Goal: Communication & Community: Answer question/provide support

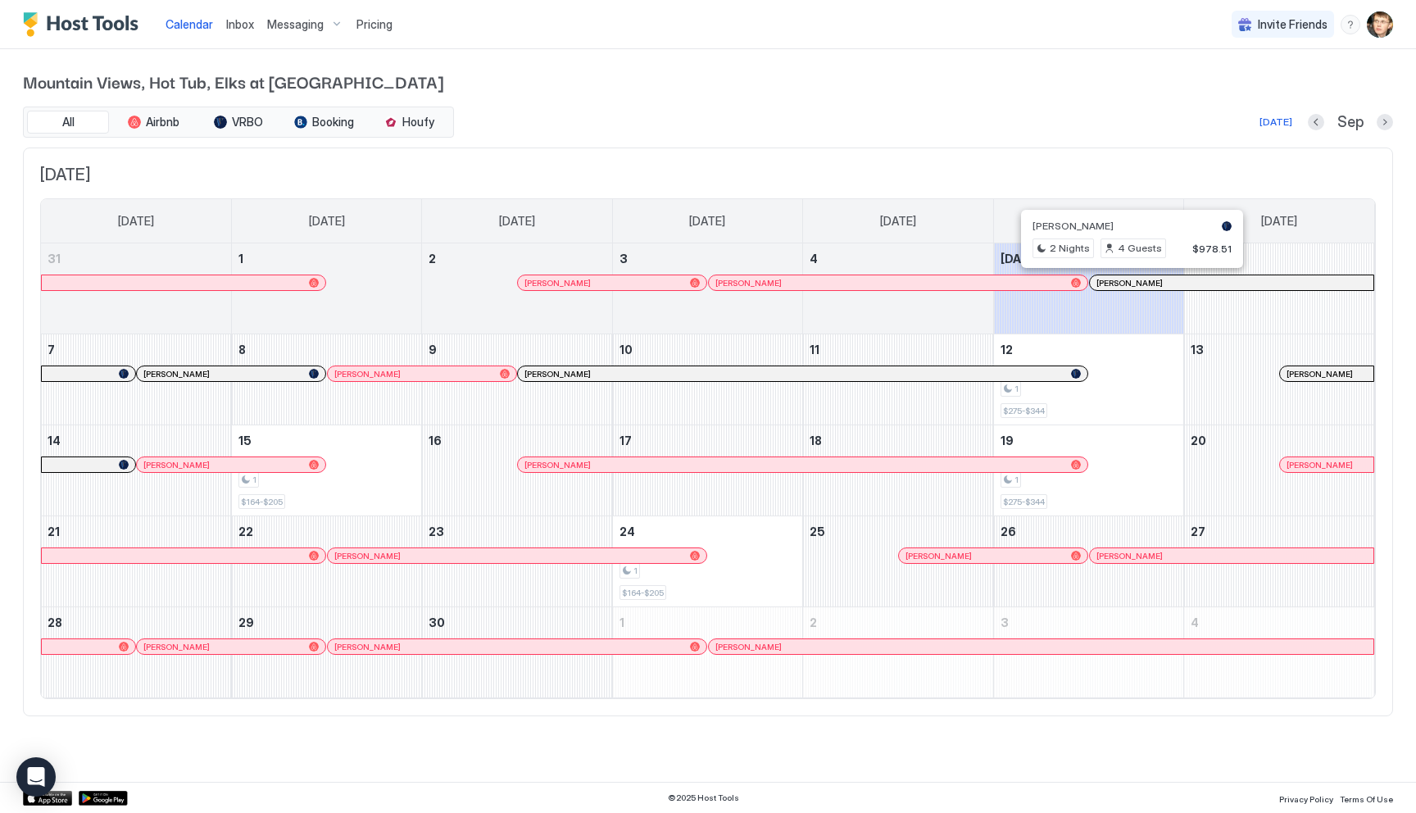
click at [1125, 280] on div at bounding box center [1124, 282] width 13 height 13
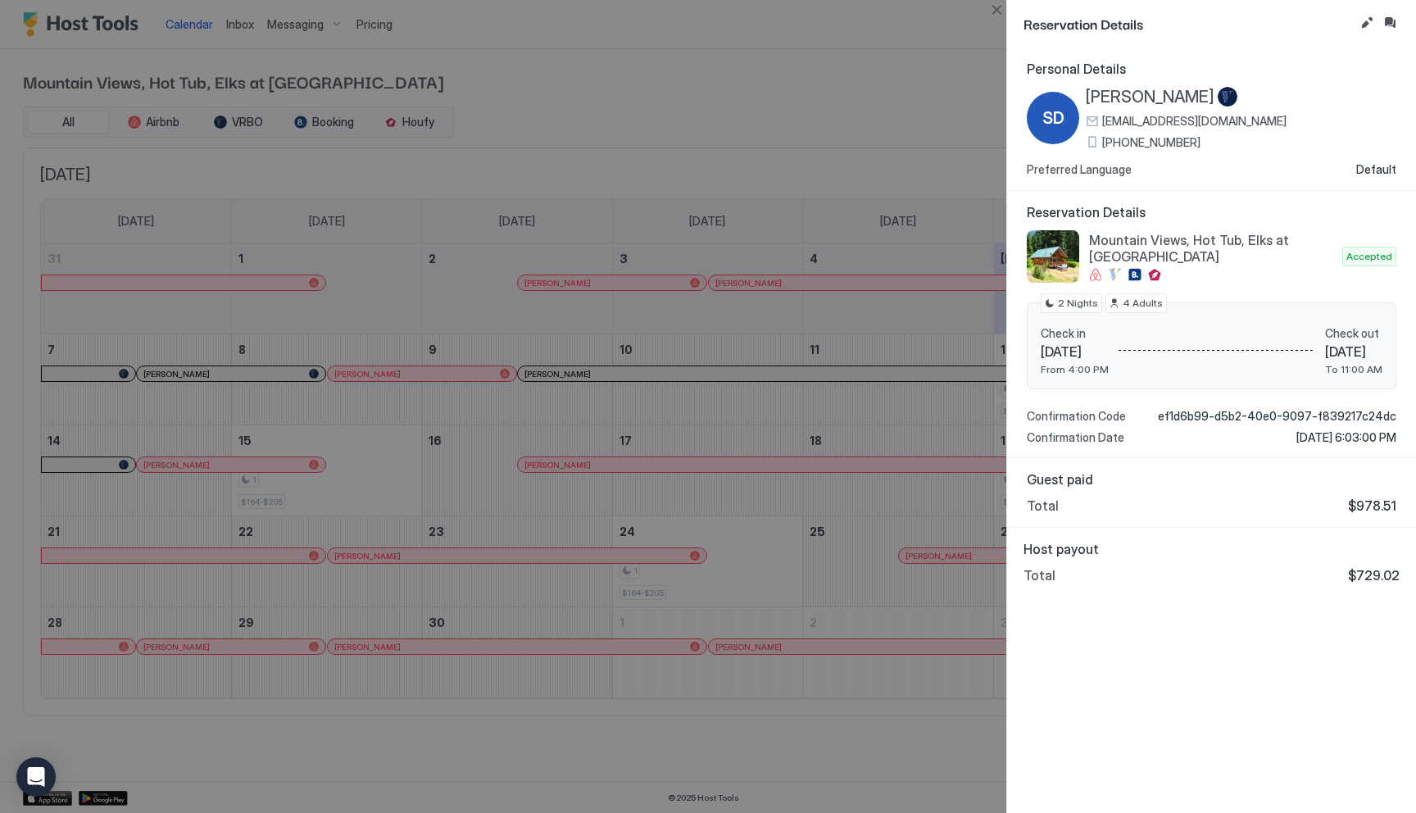
click at [1389, 17] on button "Inbox" at bounding box center [1390, 23] width 20 height 20
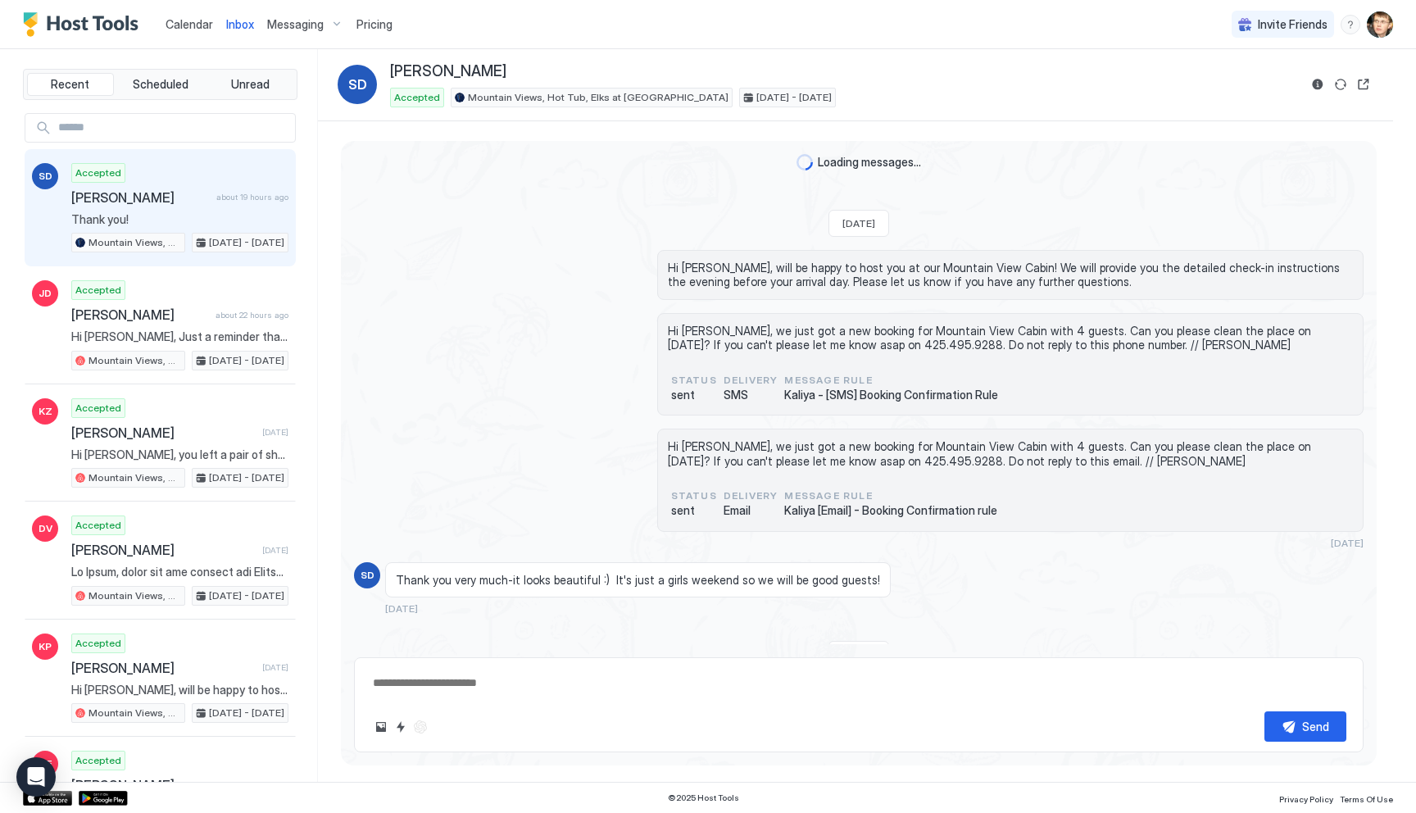
scroll to position [1613, 0]
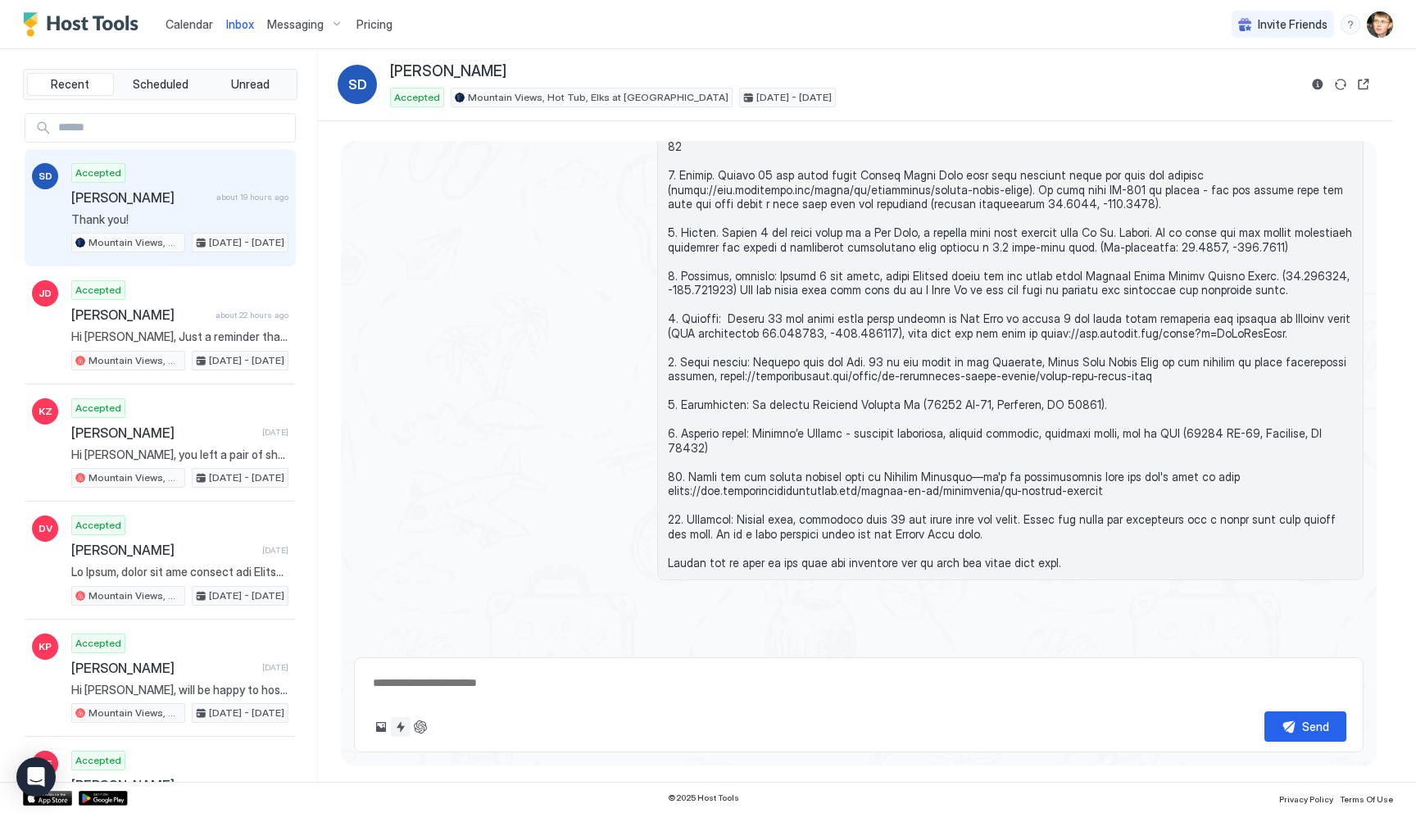
click at [401, 722] on button "Quick reply" at bounding box center [401, 727] width 20 height 20
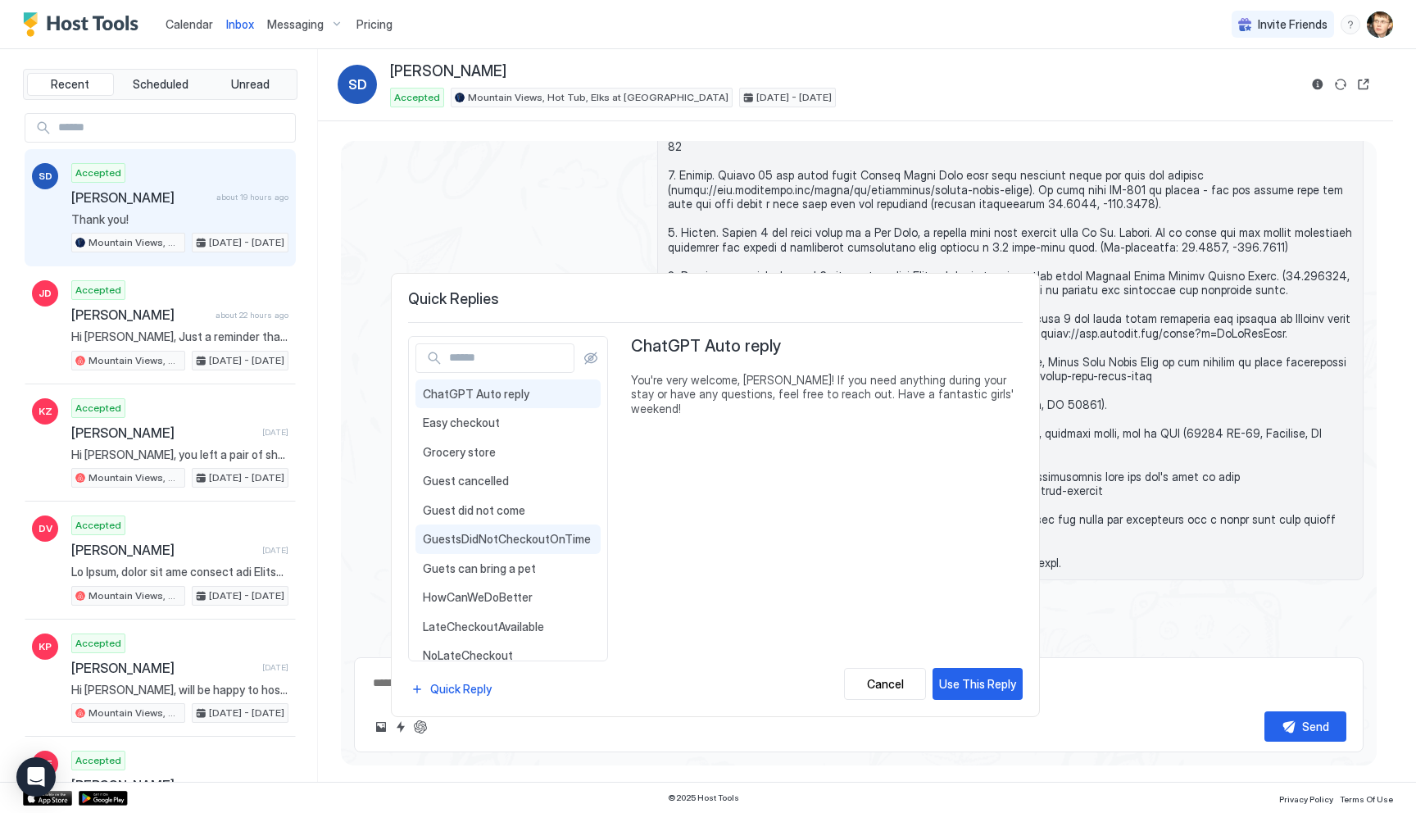
scroll to position [248, 0]
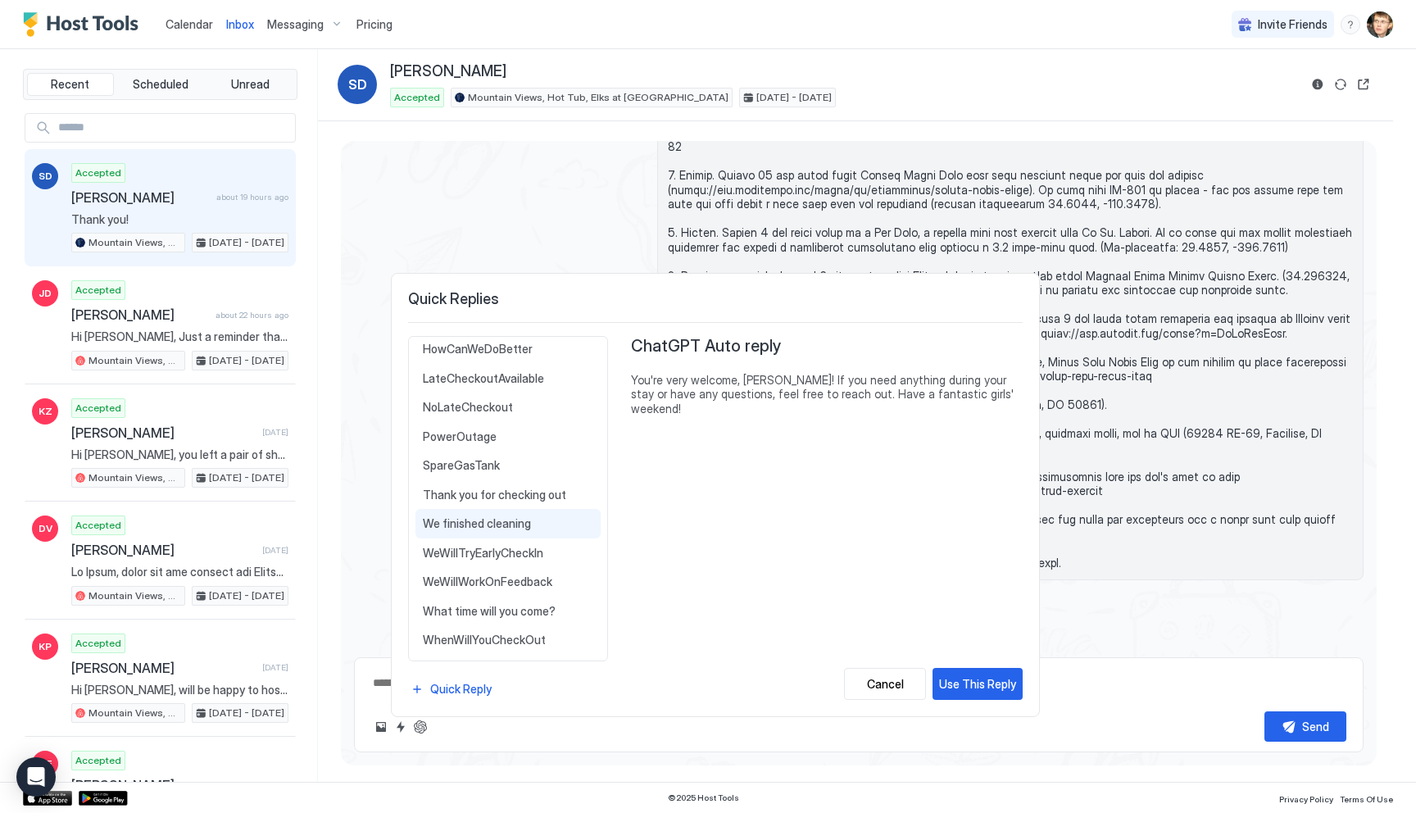
click at [501, 529] on span "We finished cleaning" at bounding box center [508, 523] width 170 height 15
click at [961, 678] on div "Use This Reply" at bounding box center [977, 683] width 77 height 17
type textarea "*"
type textarea "**********"
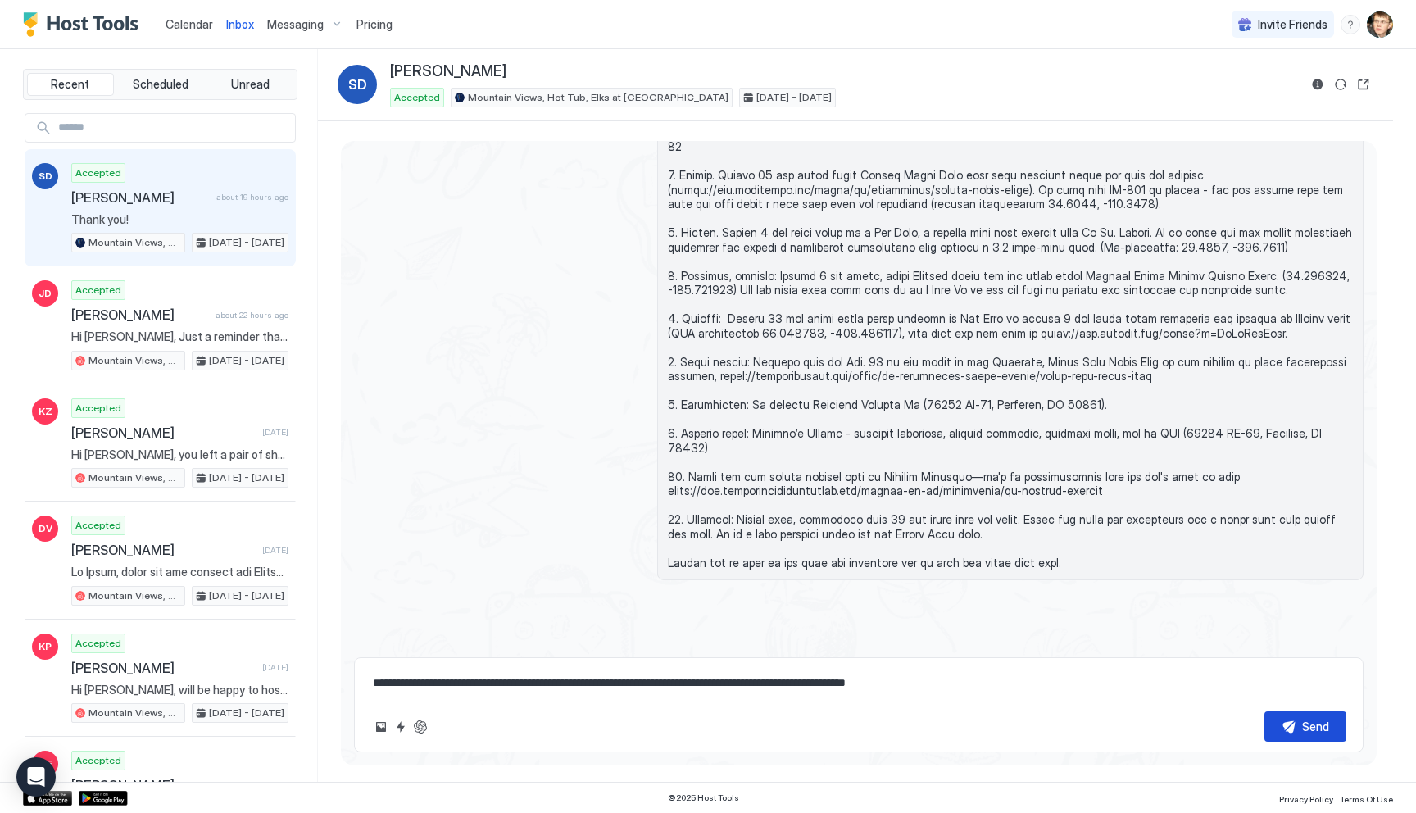
click at [1304, 729] on div "Send" at bounding box center [1315, 726] width 27 height 17
type textarea "*"
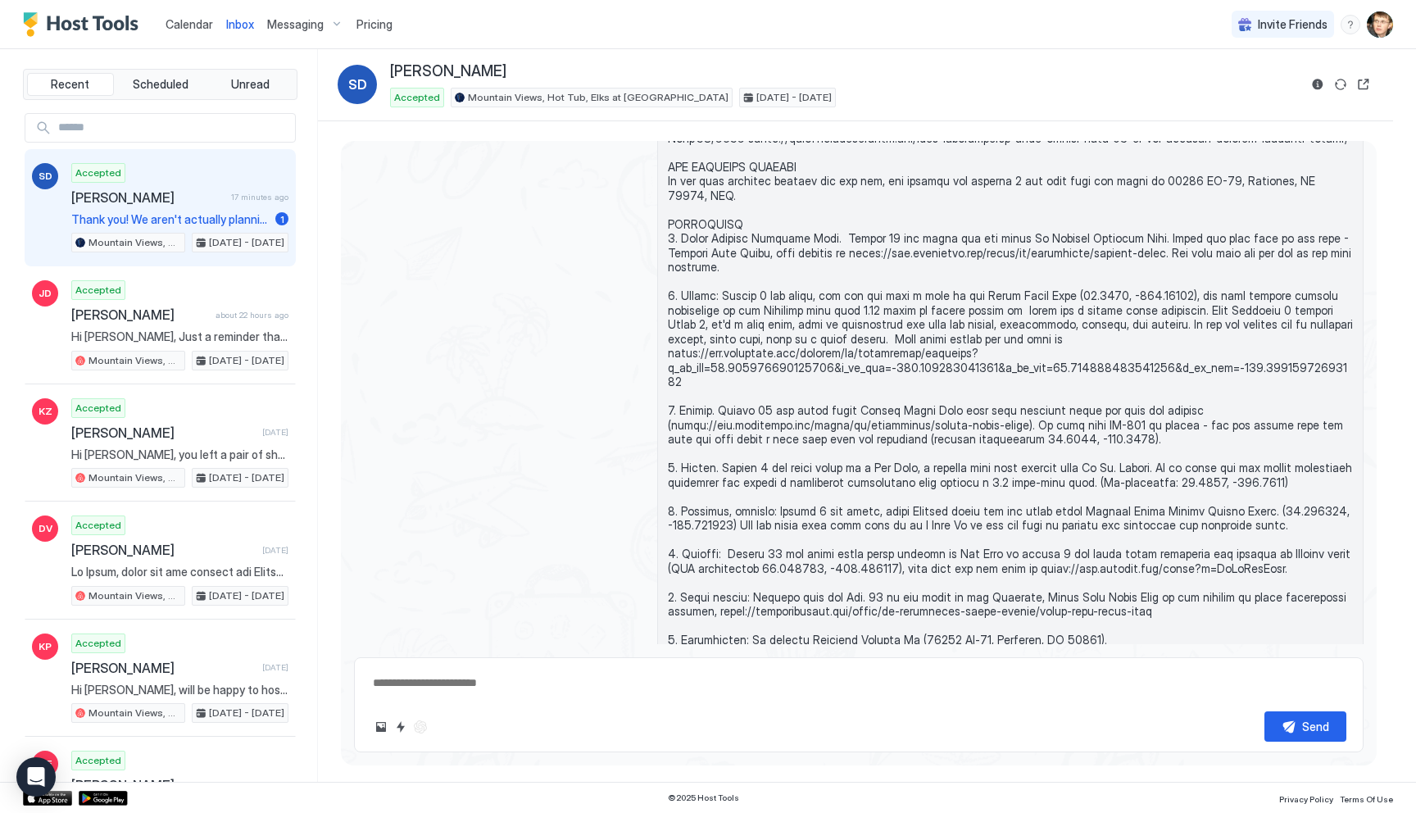
scroll to position [1473, 0]
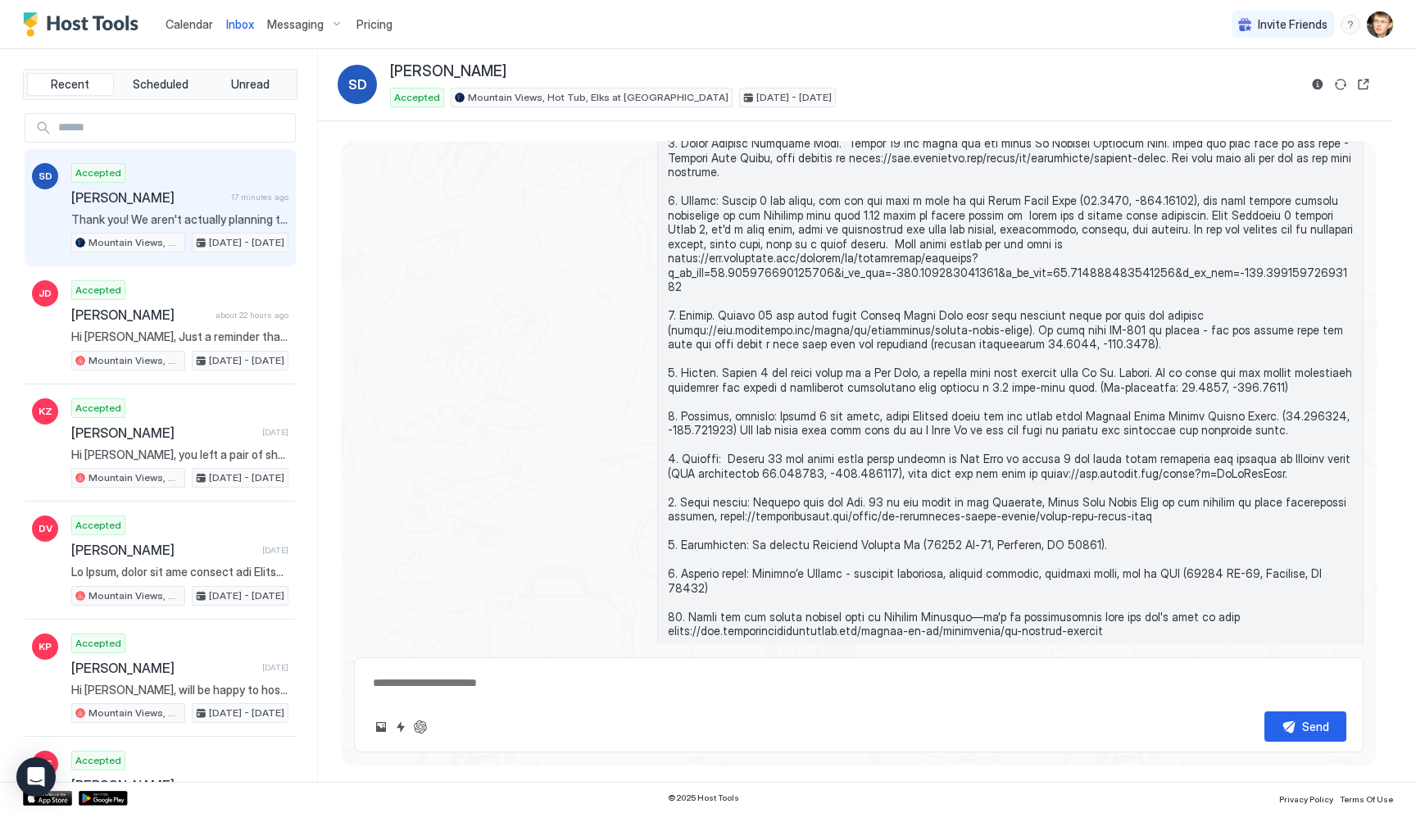
click at [120, 197] on span "[PERSON_NAME]" at bounding box center [147, 197] width 153 height 16
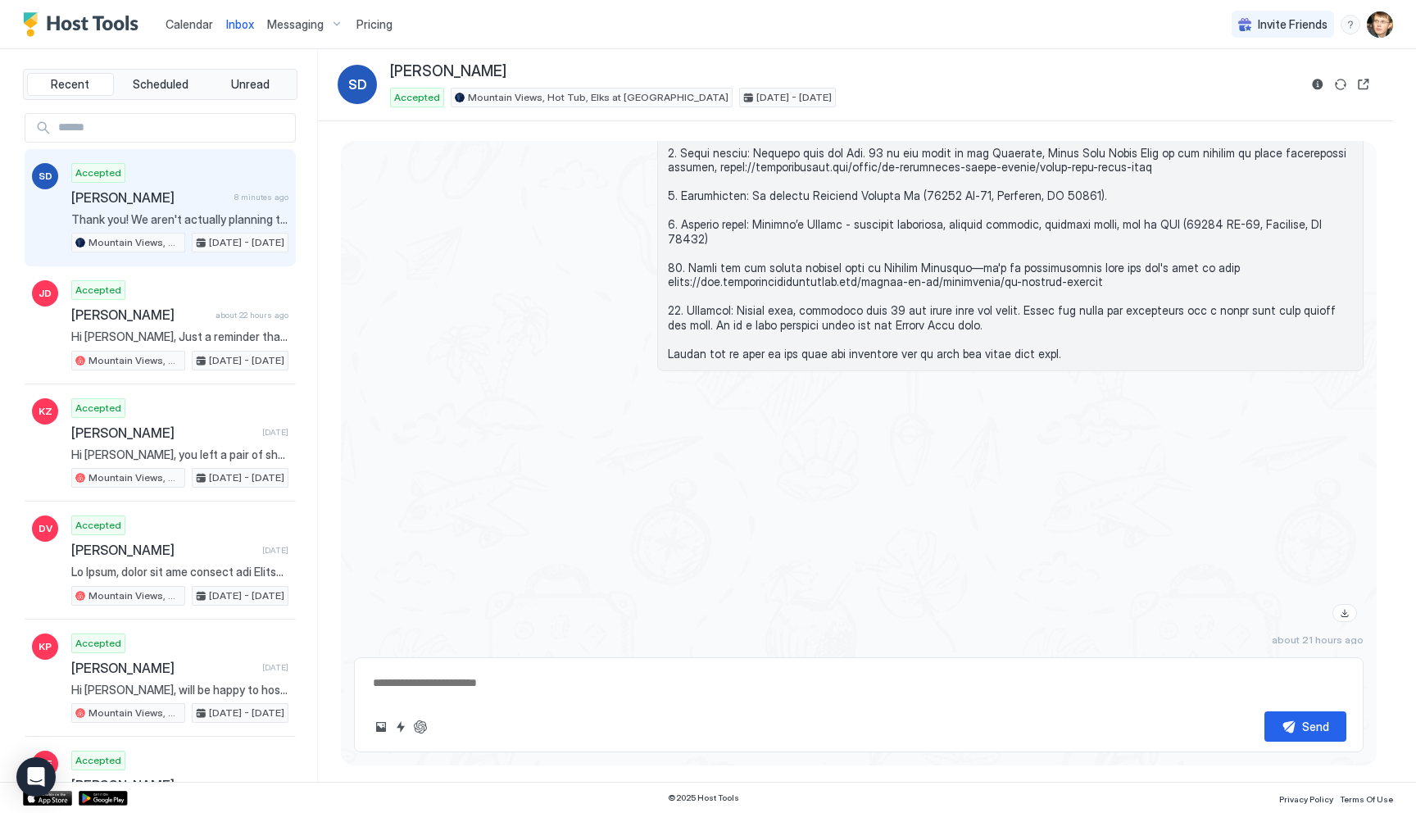
scroll to position [2067, 0]
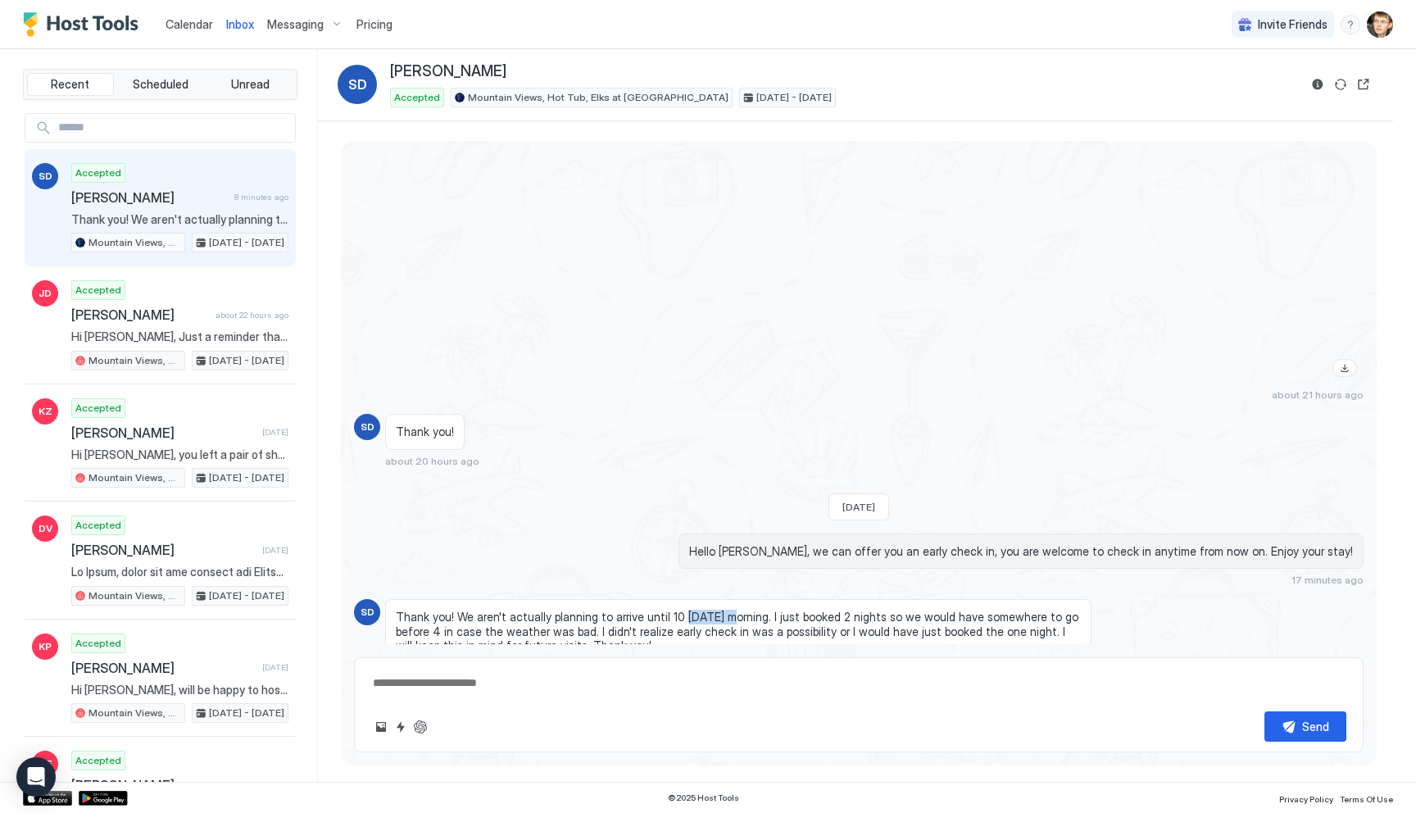
type textarea "*"
